Goal: Task Accomplishment & Management: Use online tool/utility

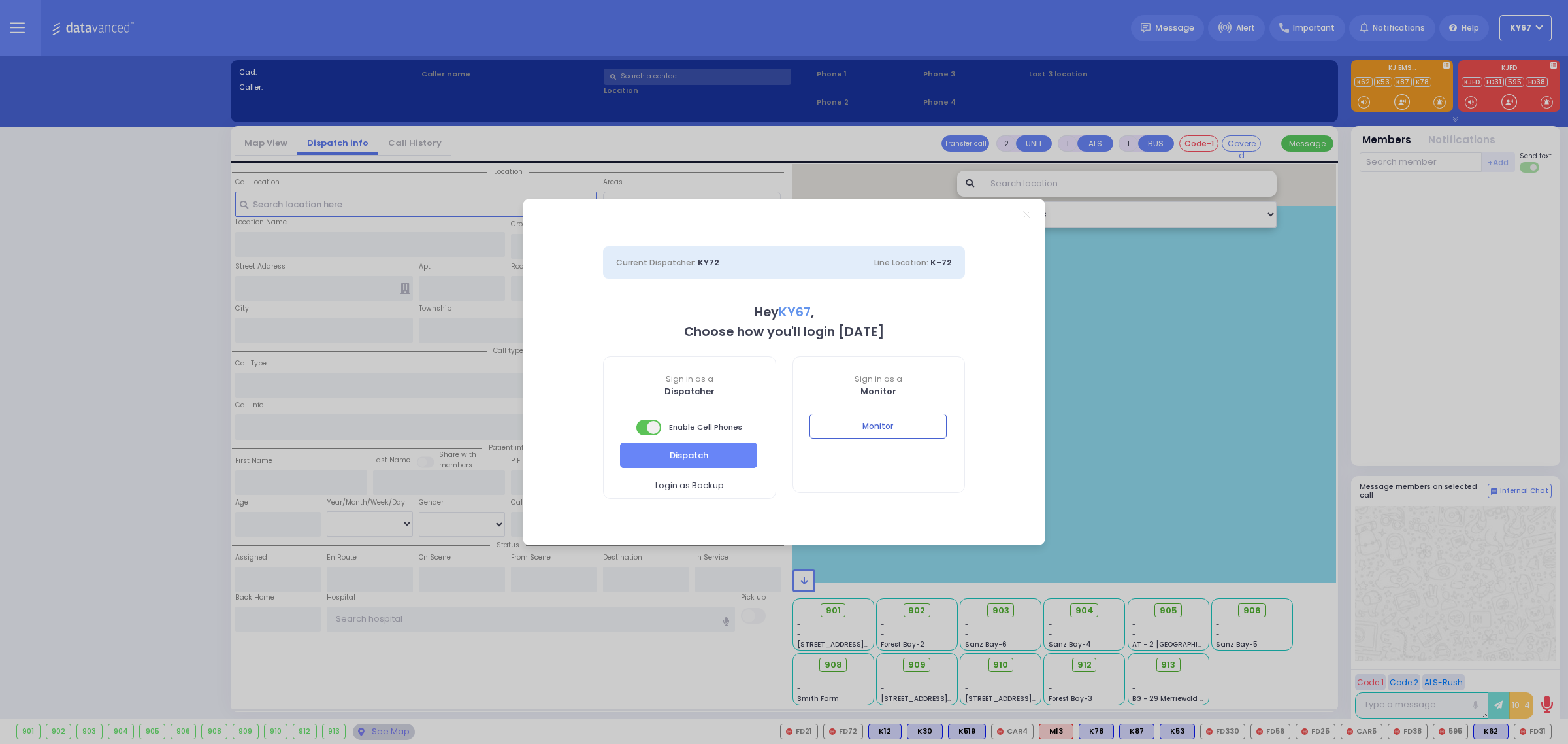
select select "9"
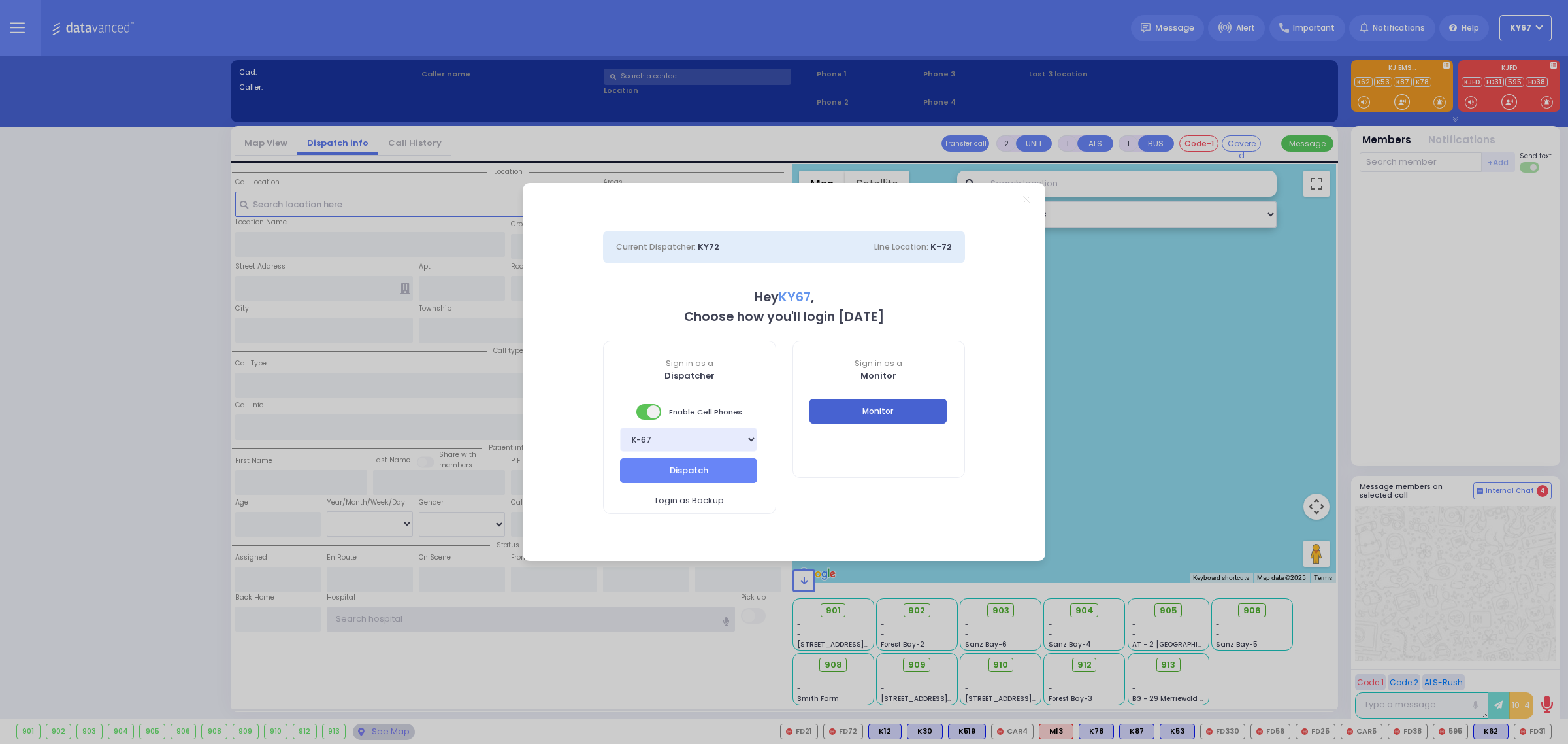
type input "Ky67"
click at [879, 409] on button "Monitor" at bounding box center [879, 411] width 138 height 24
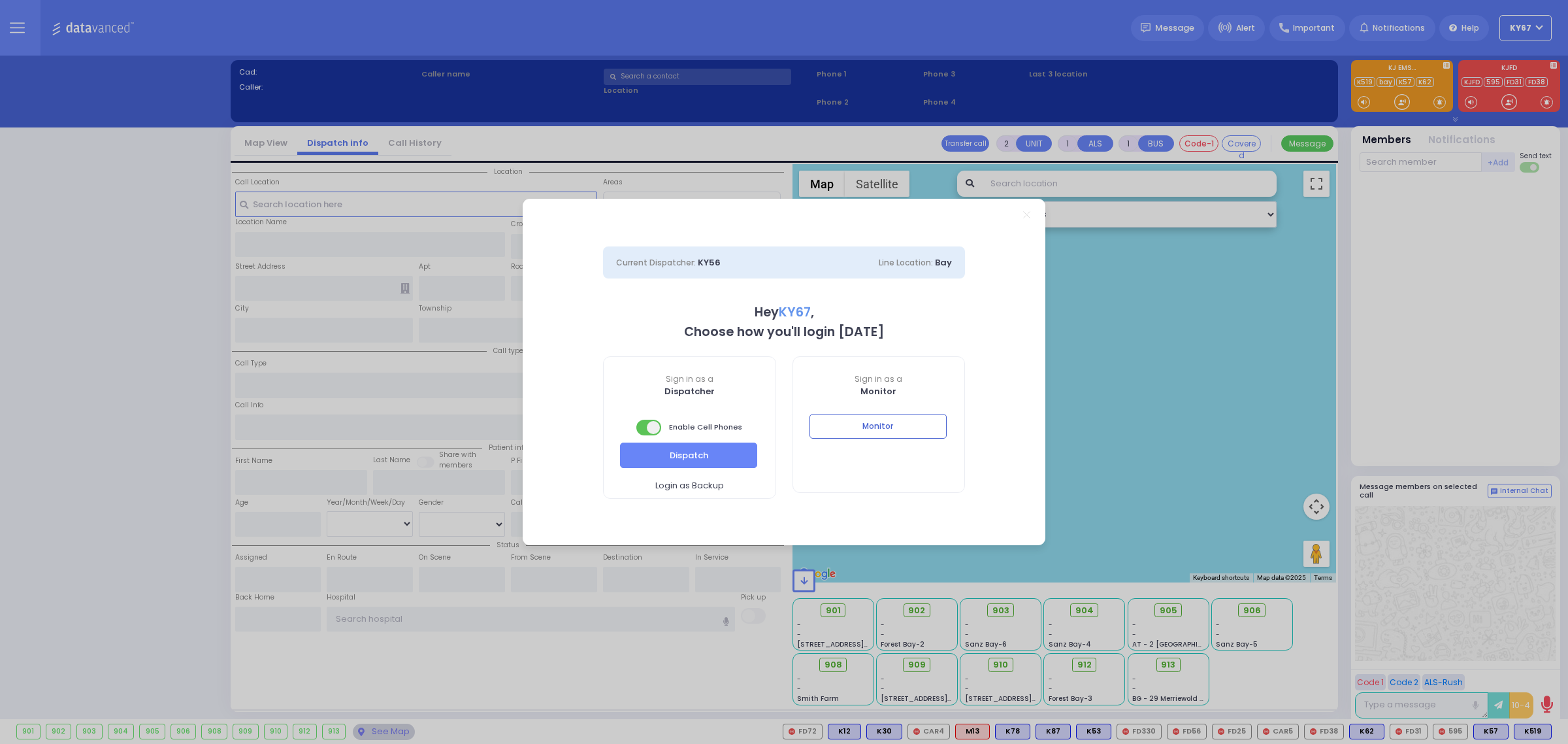
select select "9"
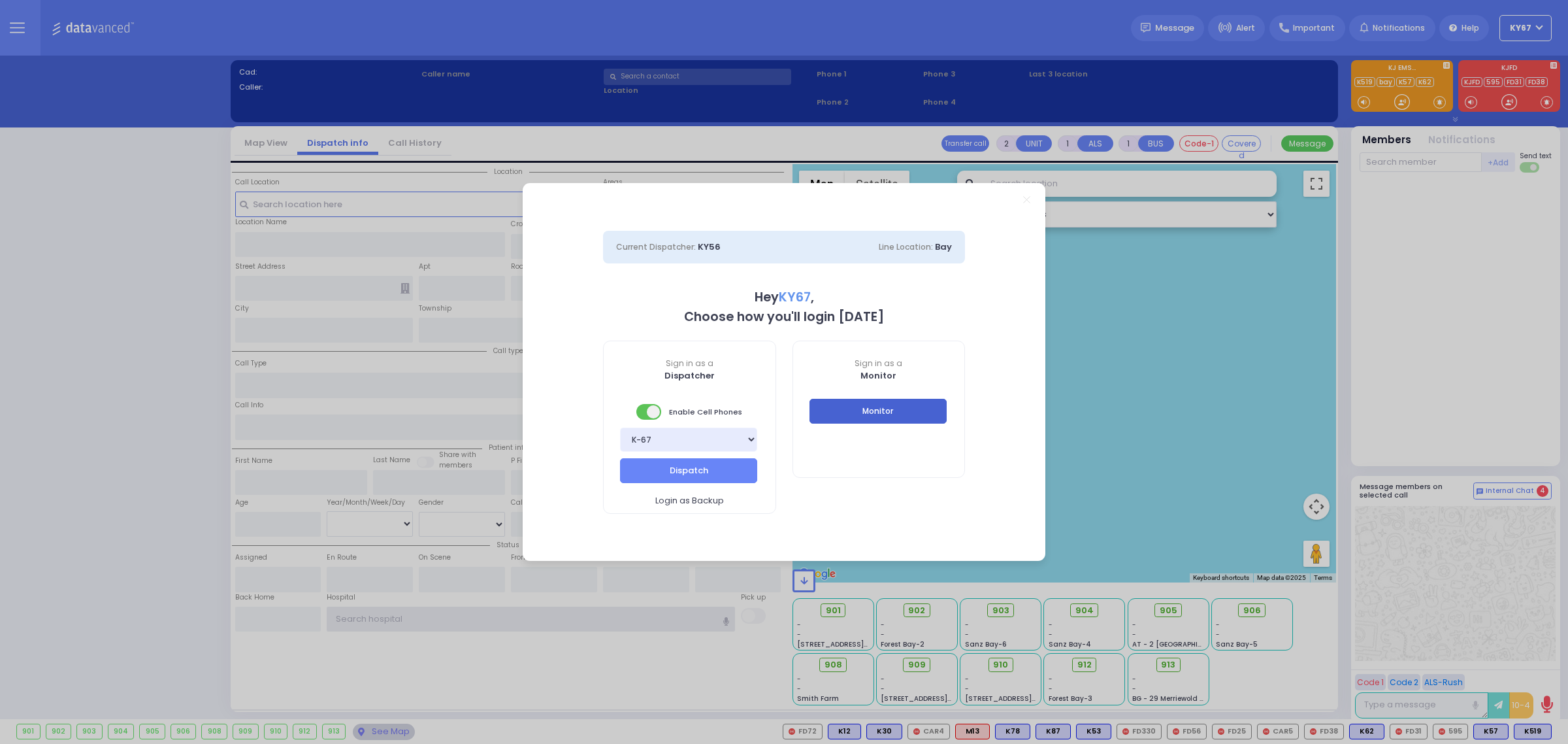
type input "Ky67"
click at [882, 401] on button "Monitor" at bounding box center [879, 411] width 138 height 24
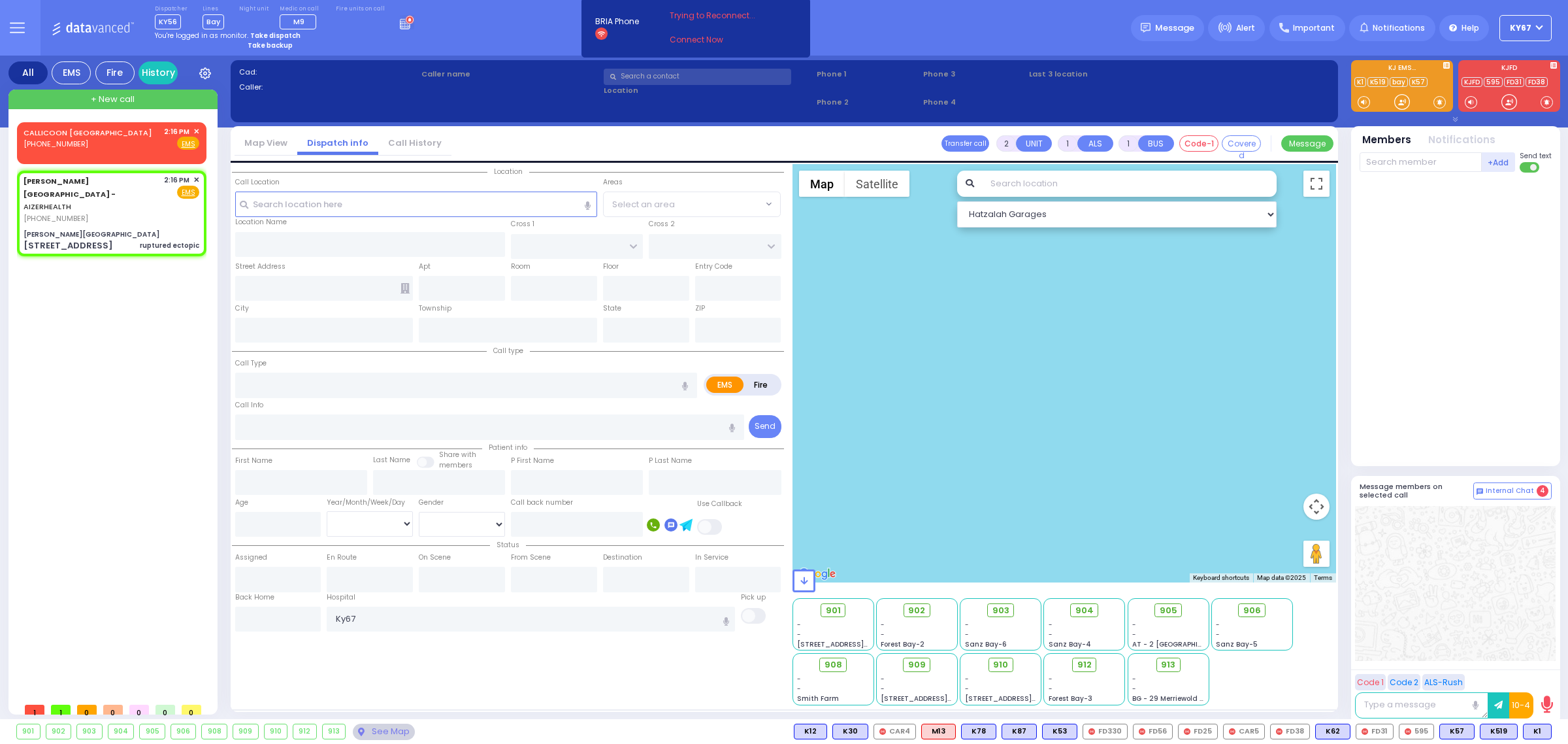
select select
type input "ruptured ectopic"
radio input "true"
select select
type input "14:16"
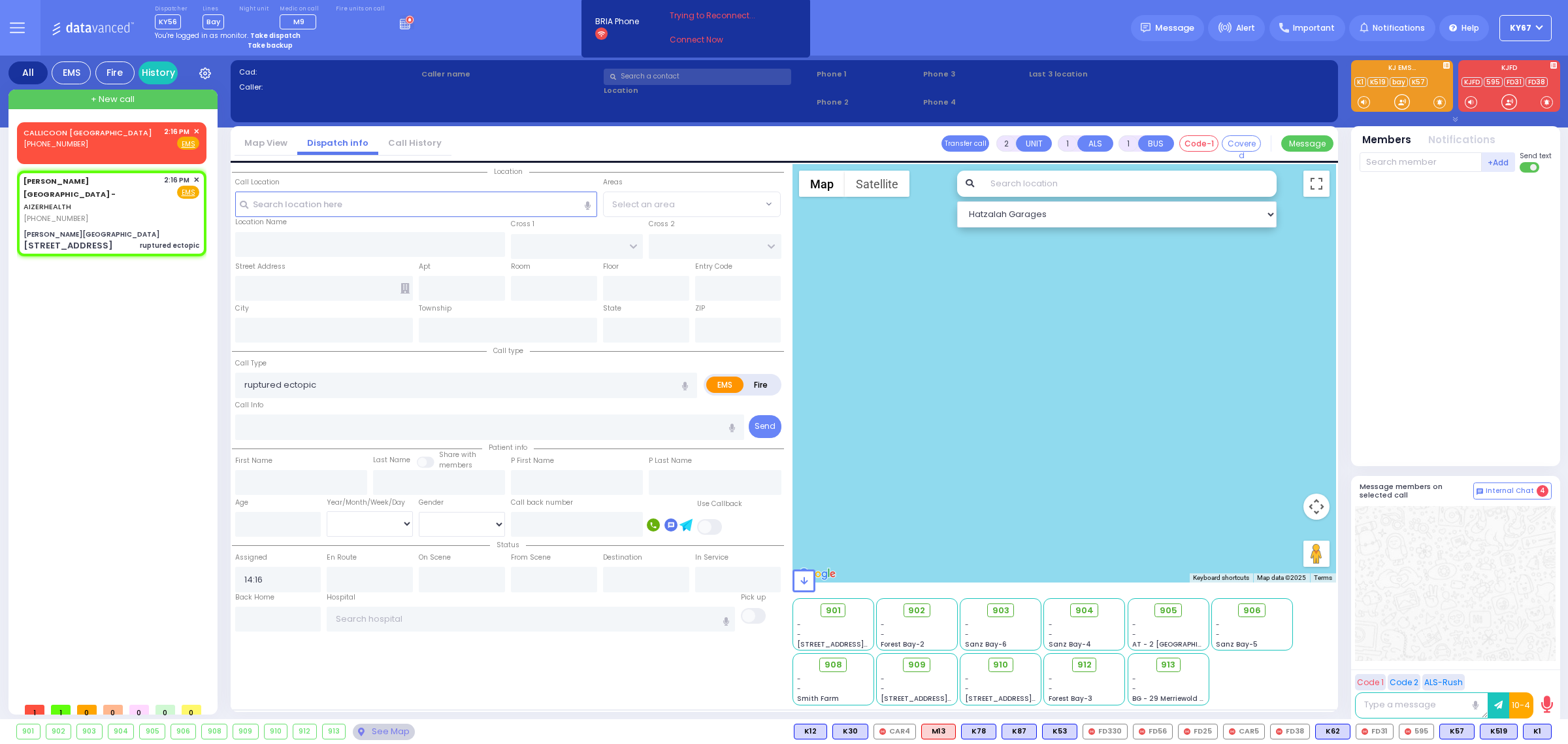
type input "[PERSON_NAME][GEOGRAPHIC_DATA]"
type input "[PERSON_NAME] DR"
type input "CARTER LN"
type input "[STREET_ADDRESS]"
type input "[PERSON_NAME]"
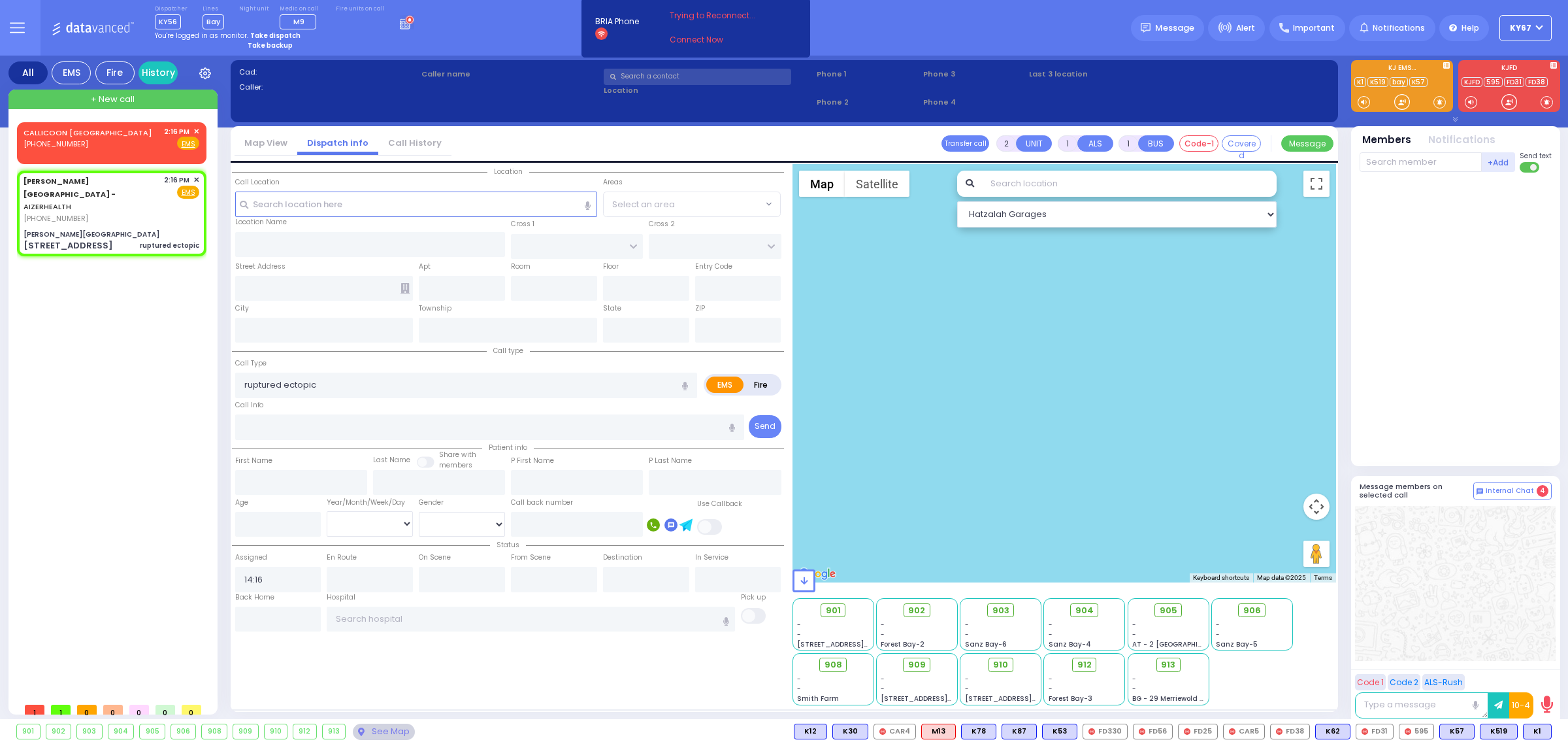
type input "[US_STATE]"
type input "10950"
select select "SECTION 2"
select select "Hatzalah Garages"
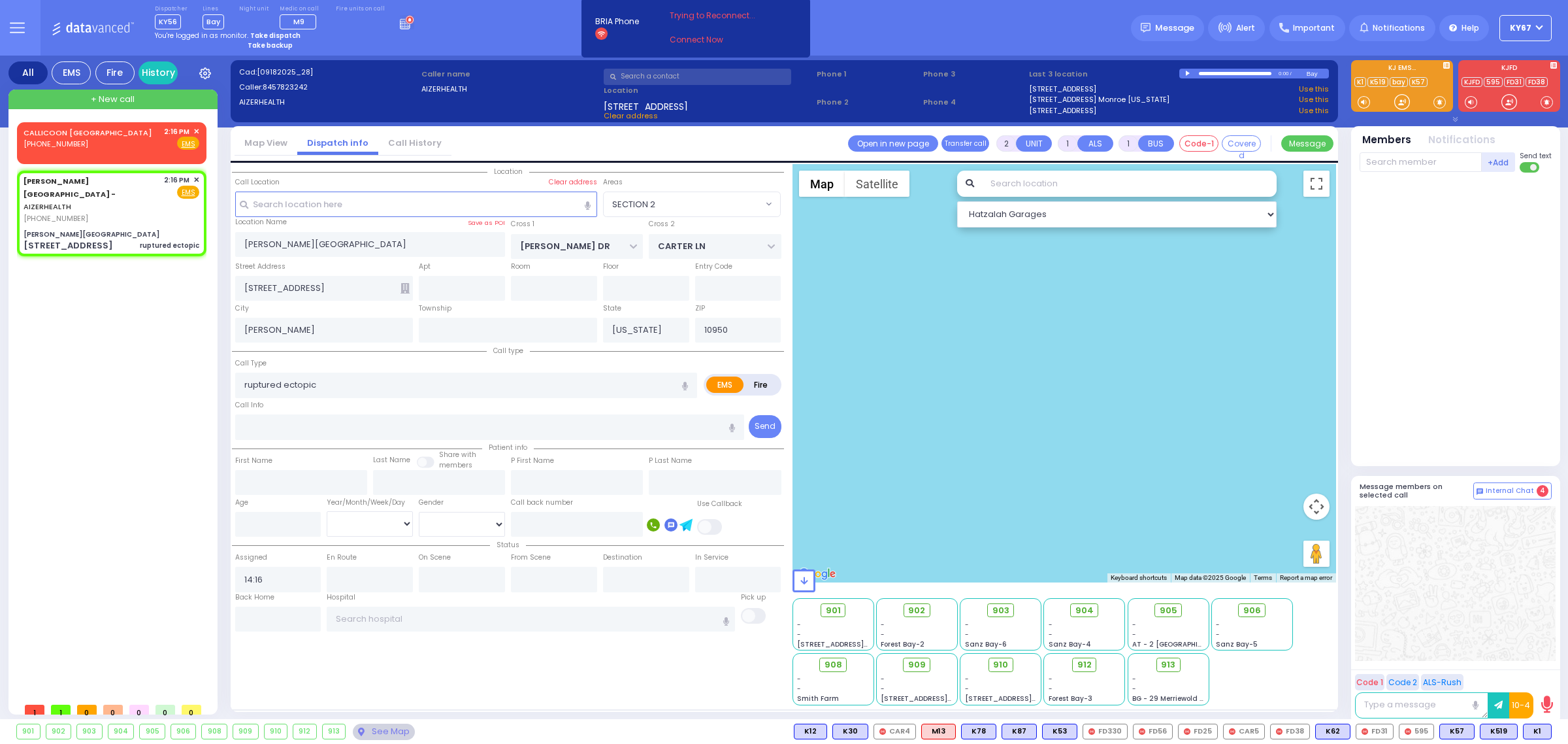
select select
radio input "true"
select select
type input "14:18"
select select "Hatzalah Garages"
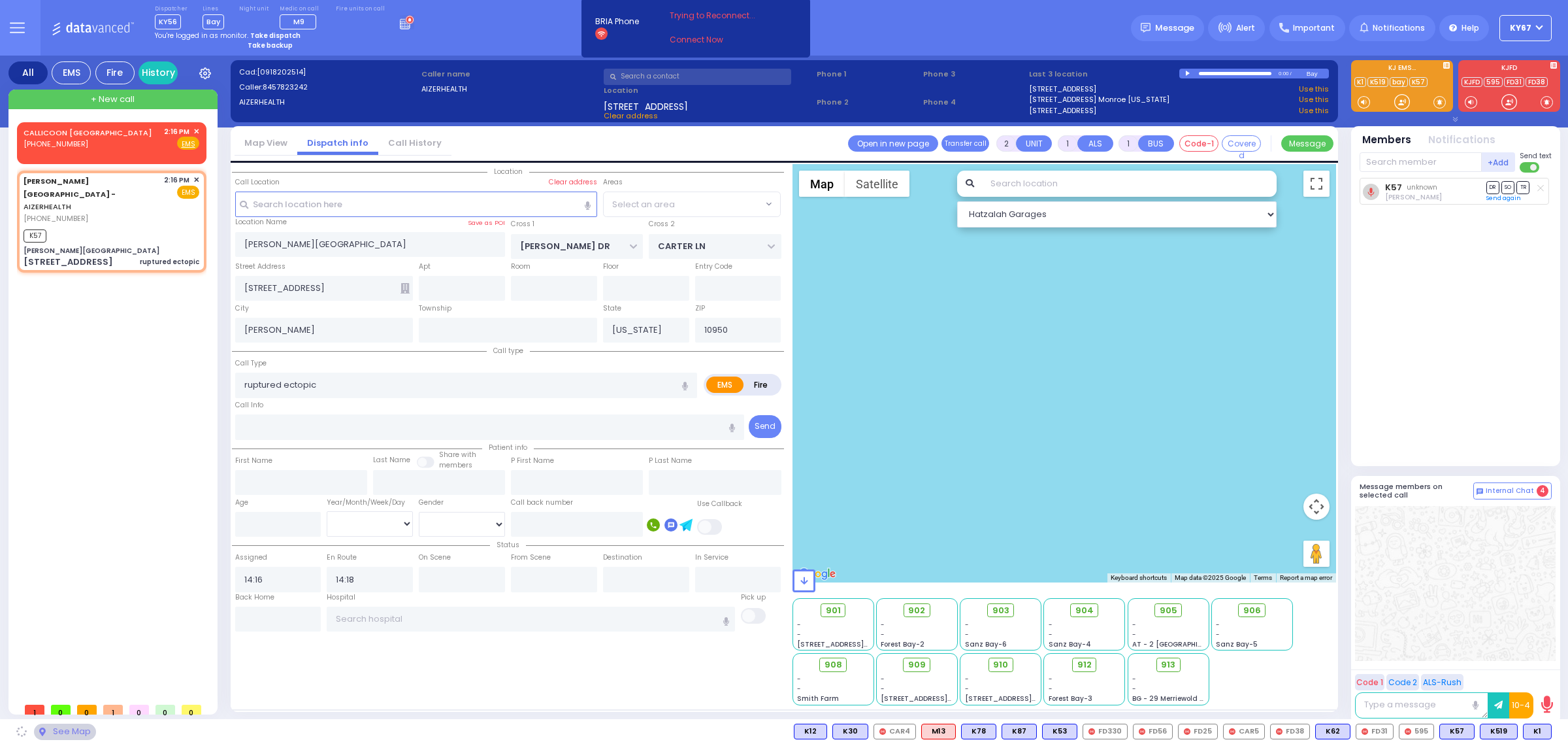
select select "SECTION 2"
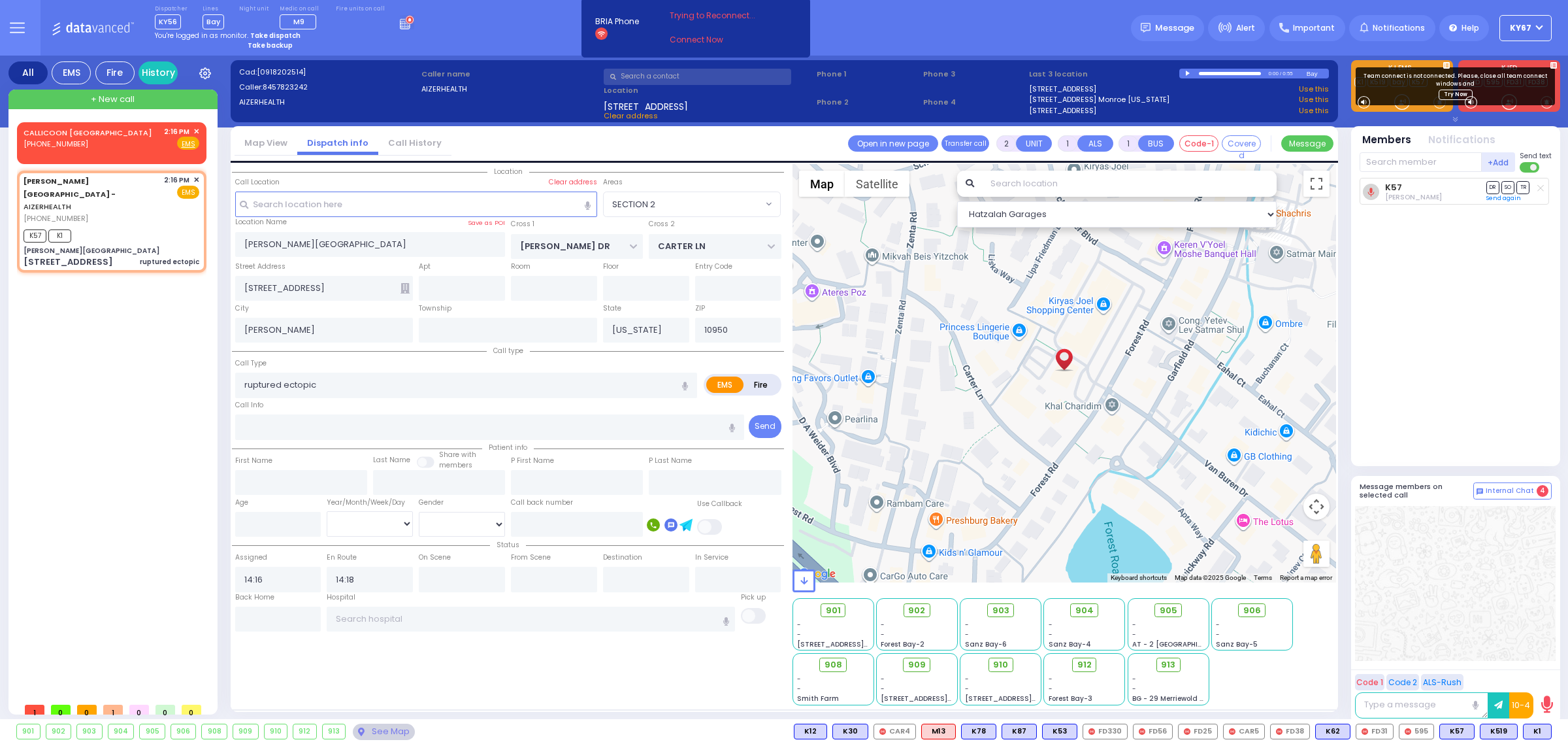
select select
radio input "true"
select select
select select "Hatzalah Garages"
select select "SECTION 2"
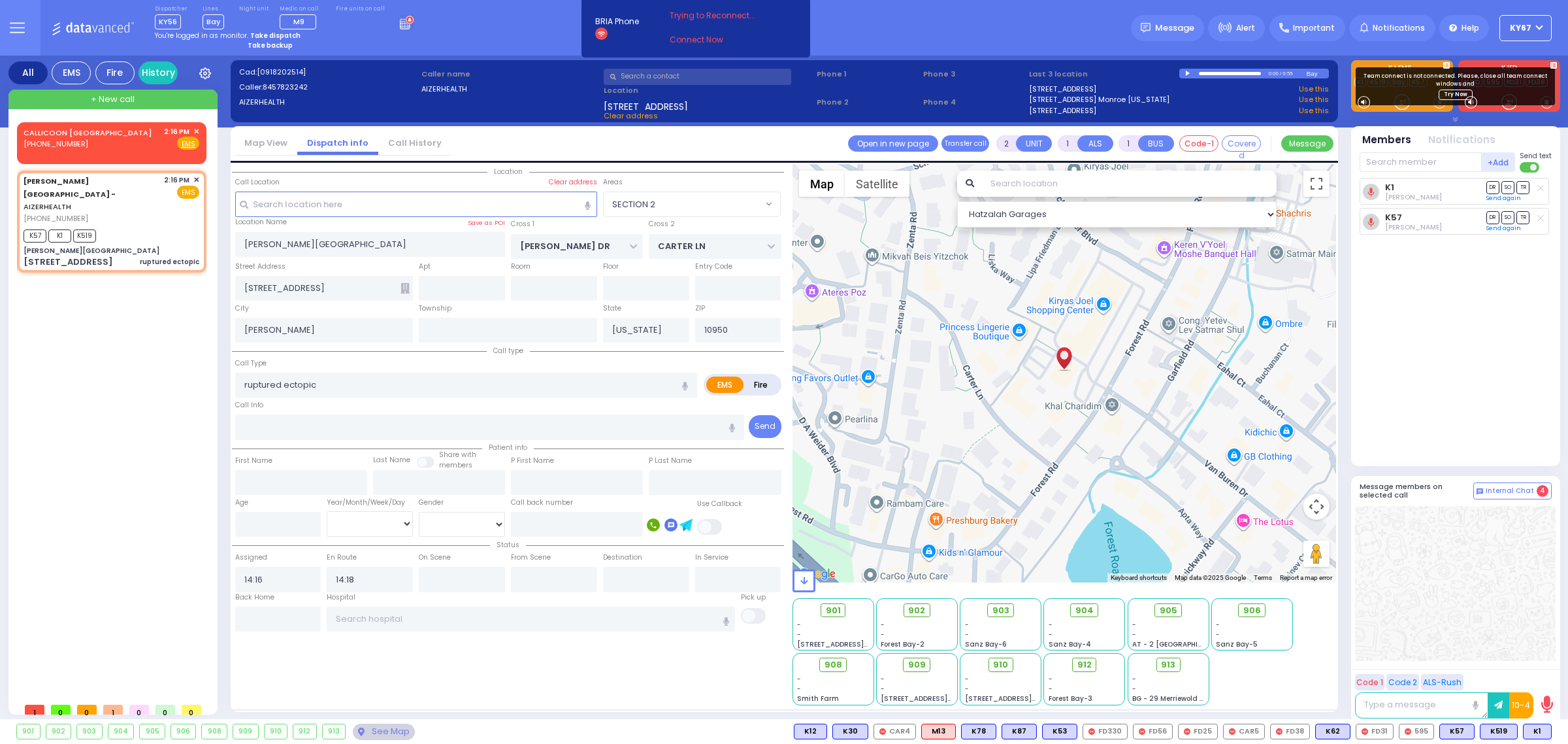
select select
radio input "true"
select select
select select "Hatzalah Garages"
select select "SECTION 2"
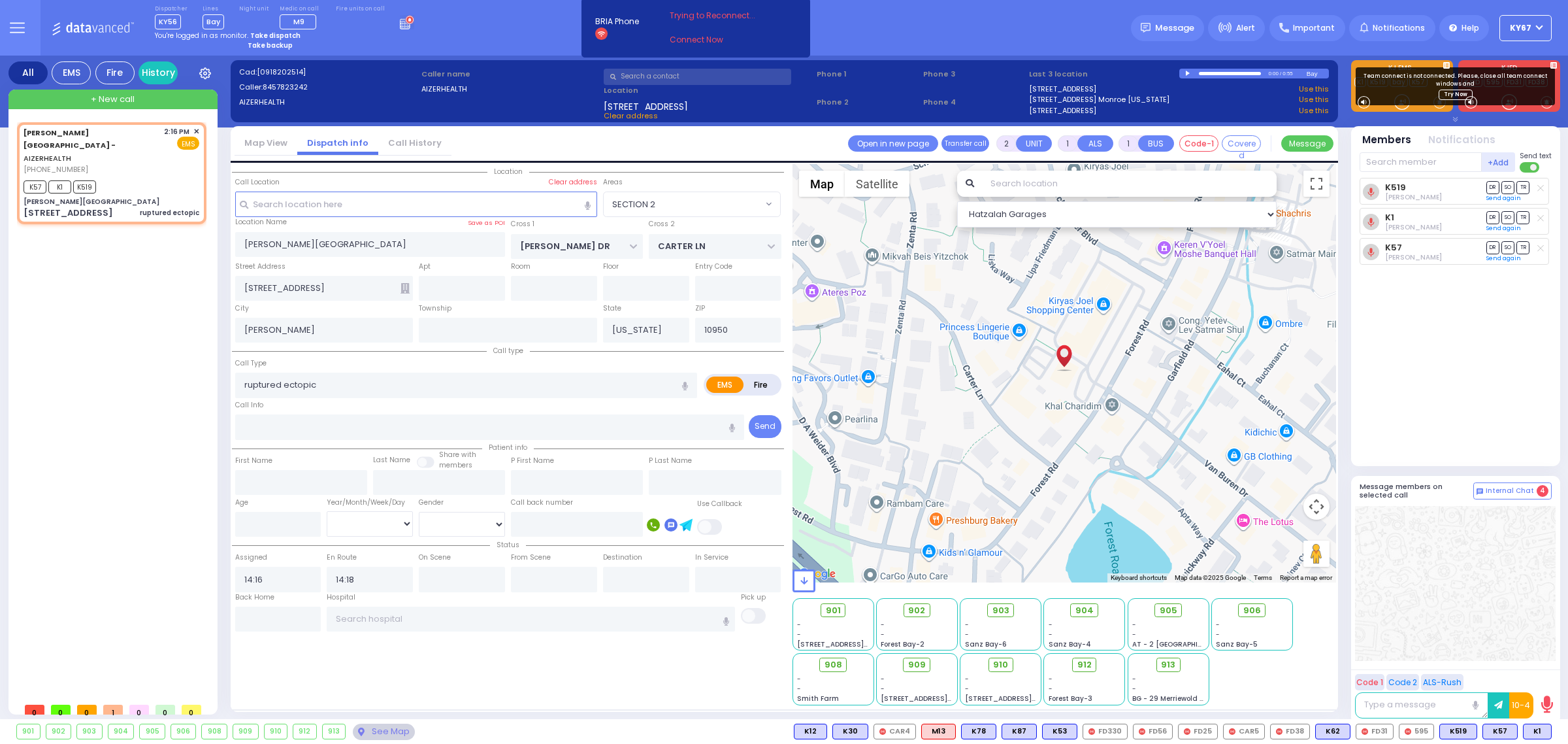
select select
radio input "true"
select select
select select "Hatzalah Garages"
type input "2"
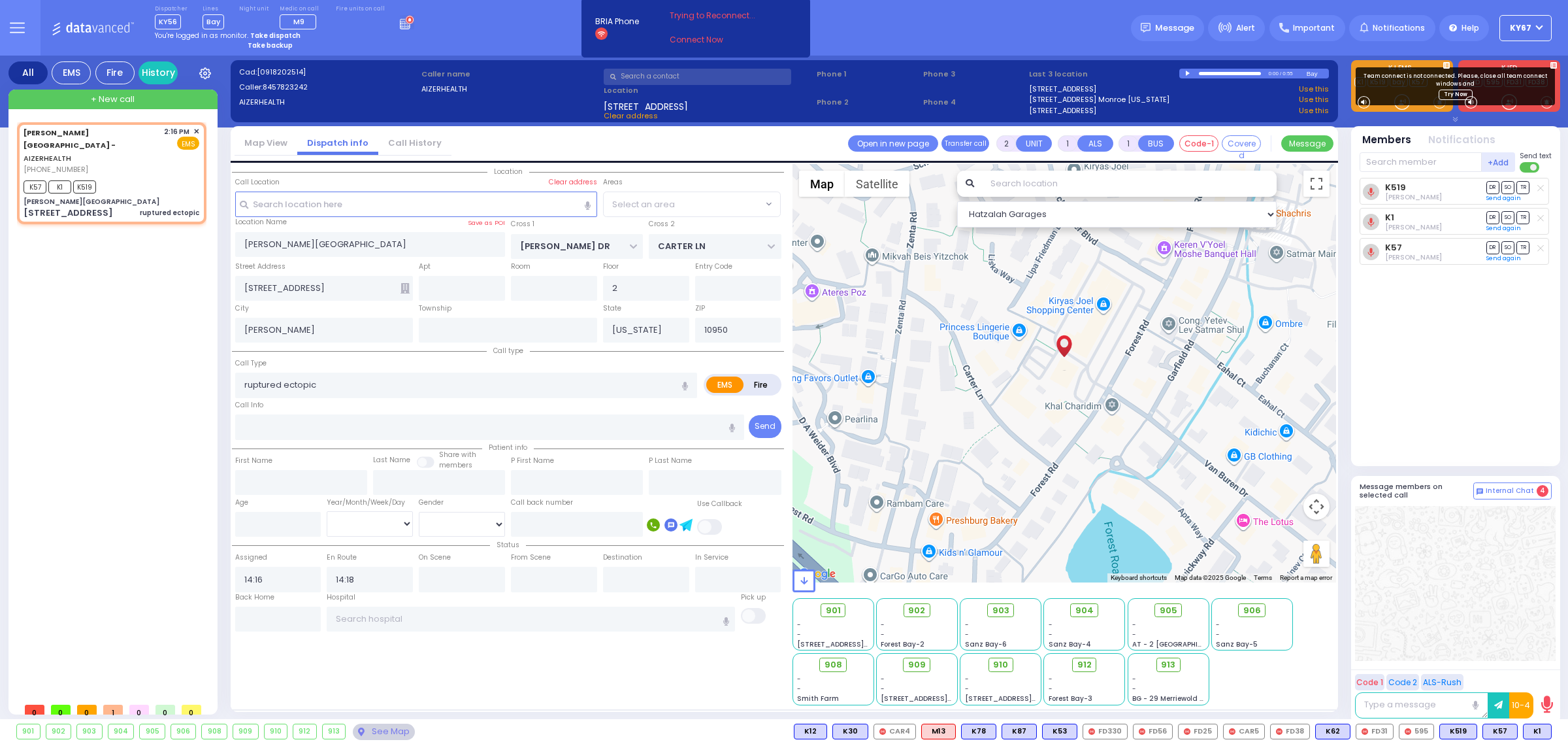
select select "SECTION 2"
click at [1433, 401] on div "K519 [PERSON_NAME] DR SO TR" at bounding box center [1457, 316] width 195 height 277
click at [1450, 95] on link "Try Now" at bounding box center [1456, 95] width 34 height 11
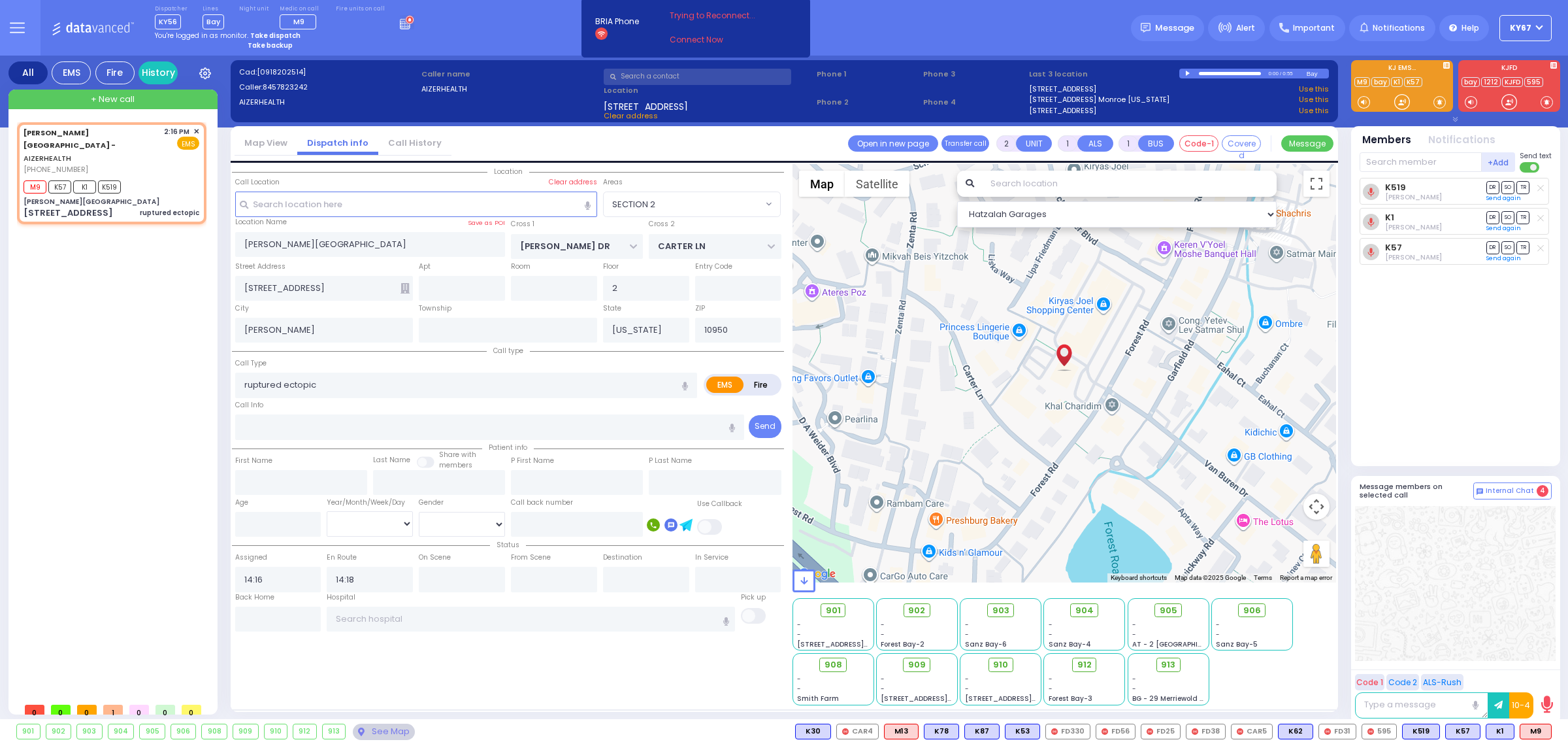
select select
radio input "true"
select select
select select "SECTION 2"
select select "Hatzalah Garages"
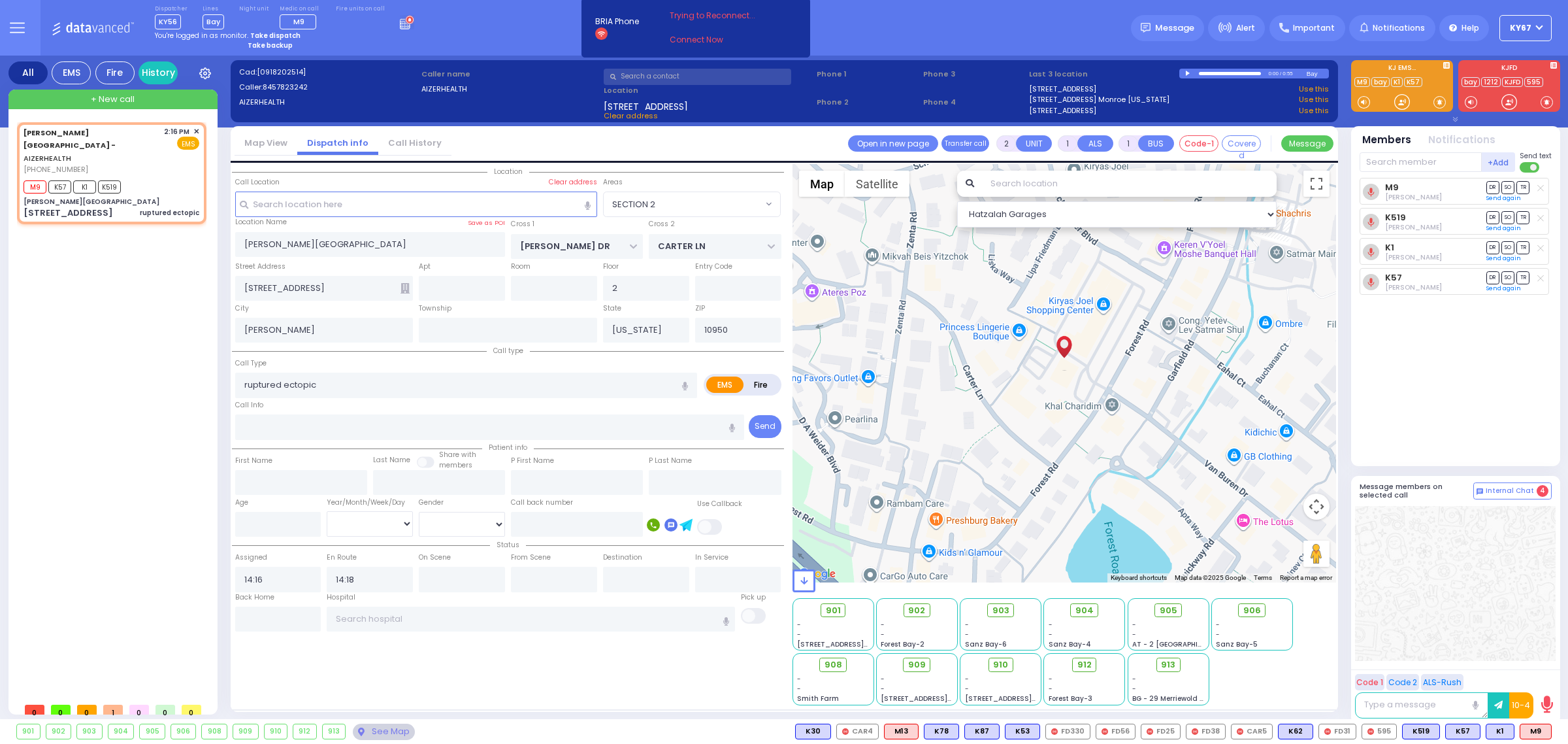
select select
radio input "true"
select select
select select "SECTION 2"
select select "Hatzalah Garages"
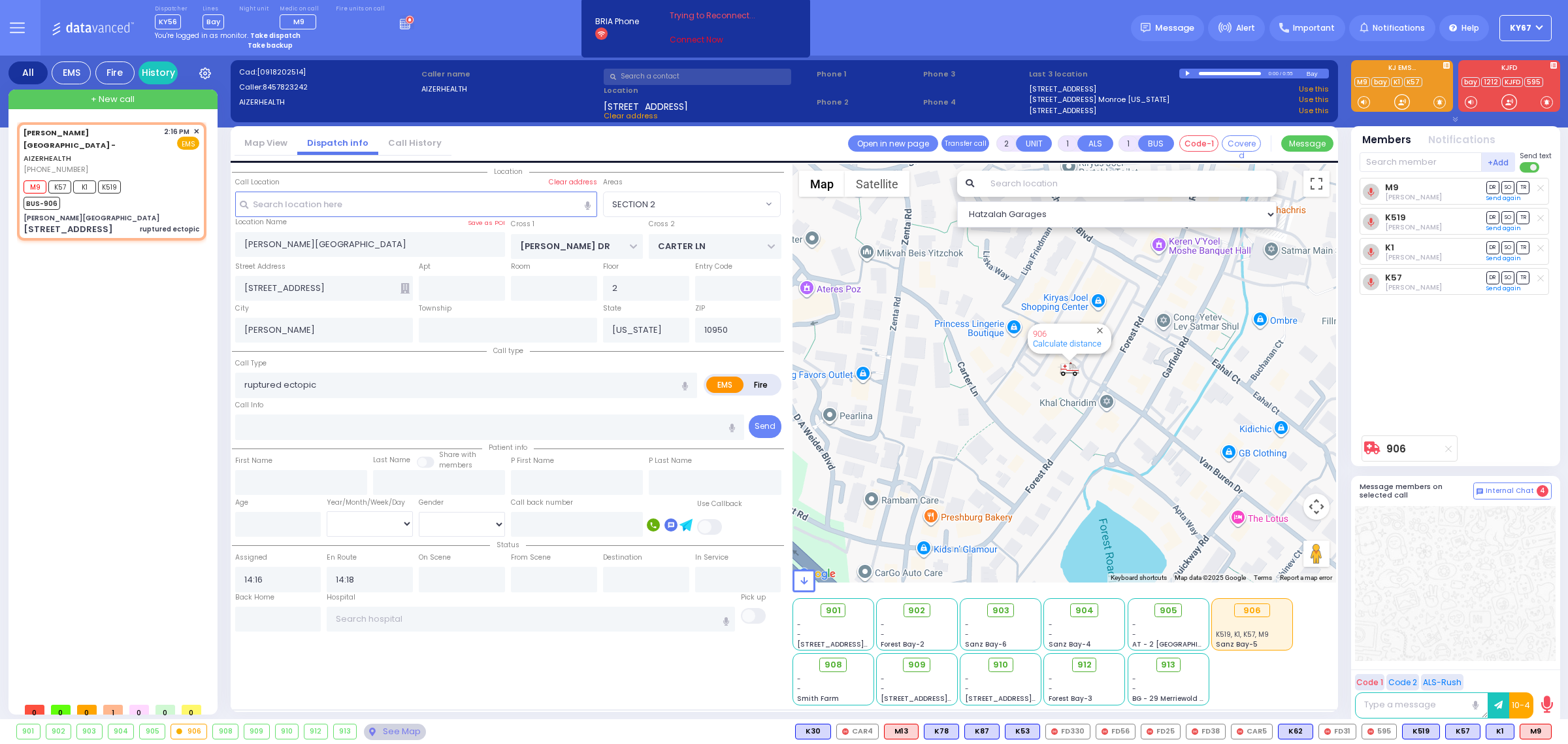
click at [680, 43] on link "Connect Now" at bounding box center [721, 40] width 103 height 12
drag, startPoint x: 658, startPoint y: 683, endPoint x: 680, endPoint y: 681, distance: 22.1
click at [664, 681] on div "Location All areas" at bounding box center [508, 434] width 552 height 541
click at [46, 407] on div "[PERSON_NAME][GEOGRAPHIC_DATA] - AIZERHEALTH [PHONE_NUMBER] 2:16 PM ✕" at bounding box center [114, 409] width 195 height 574
click at [1442, 364] on div "M9 [PERSON_NAME] DR SO TR Sending text K519" at bounding box center [1457, 302] width 195 height 251
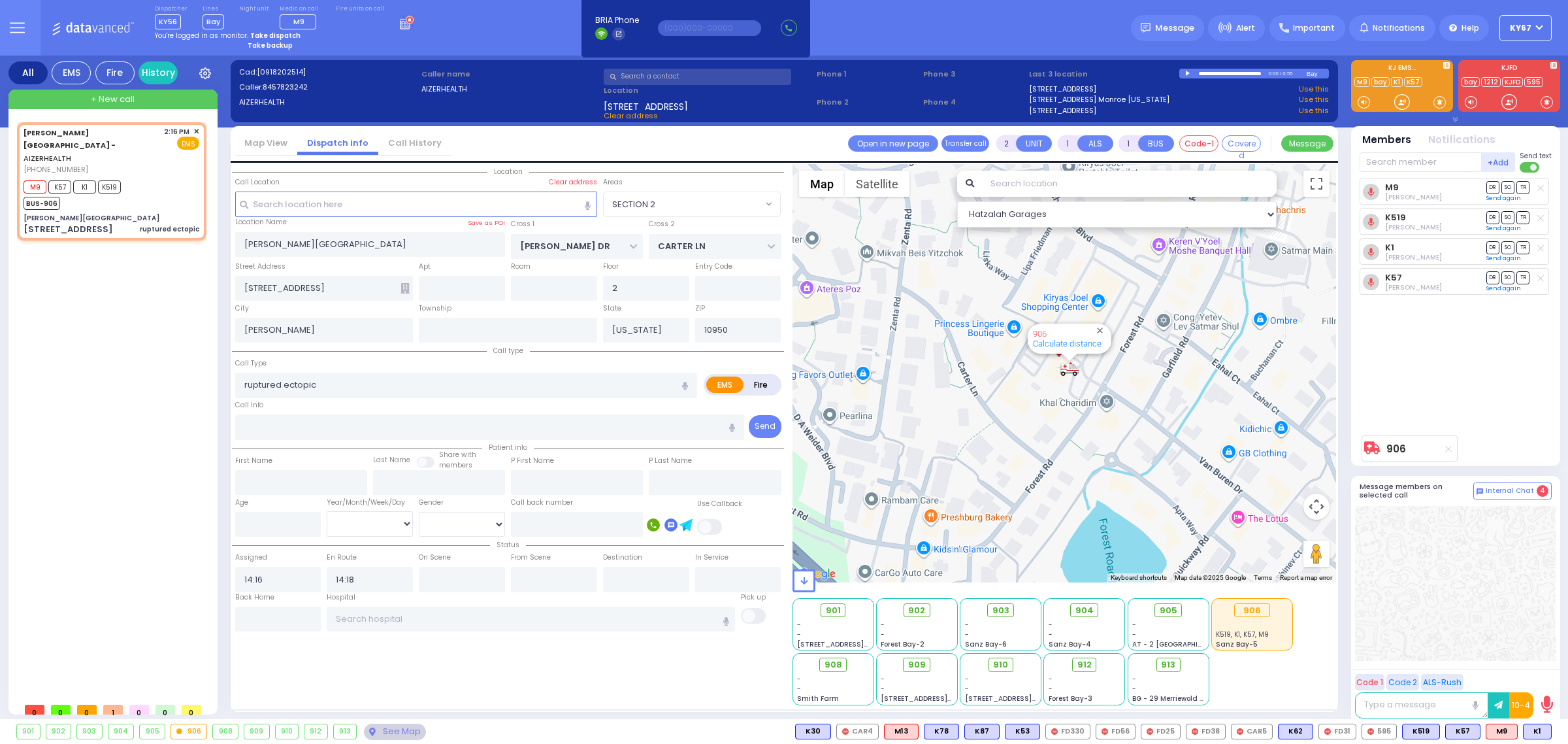
click at [152, 330] on div "[PERSON_NAME][GEOGRAPHIC_DATA] - AIZERHEALTH [PHONE_NUMBER] 2:16 PM ✕" at bounding box center [114, 409] width 195 height 574
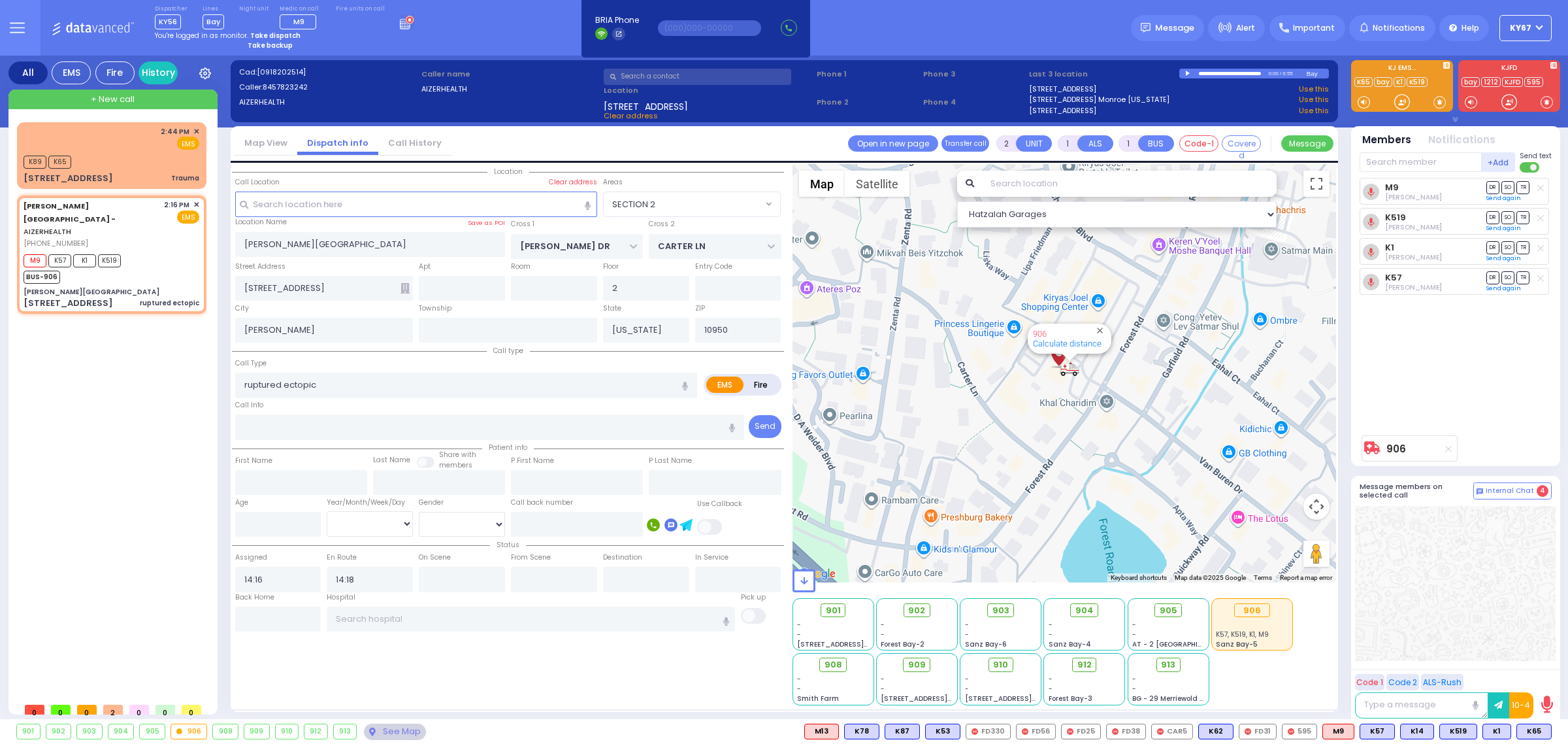
click at [154, 354] on div "2:44 PM ✕ K89 K65 M9" at bounding box center [114, 409] width 195 height 574
click at [1546, 18] on button "KY67" at bounding box center [1525, 28] width 52 height 26
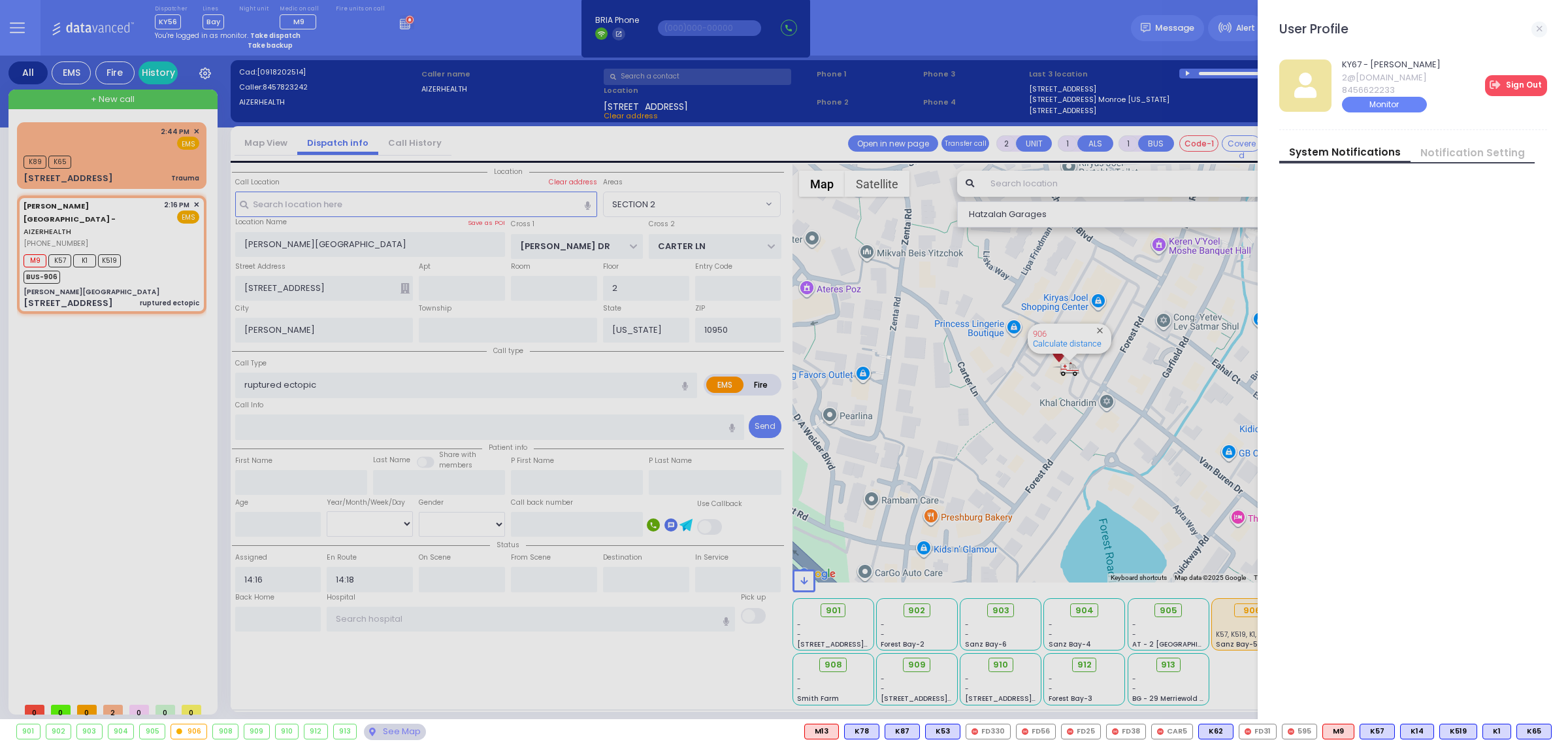
click at [1537, 86] on link "Sign Out" at bounding box center [1516, 85] width 62 height 21
